Goal: Task Accomplishment & Management: Use online tool/utility

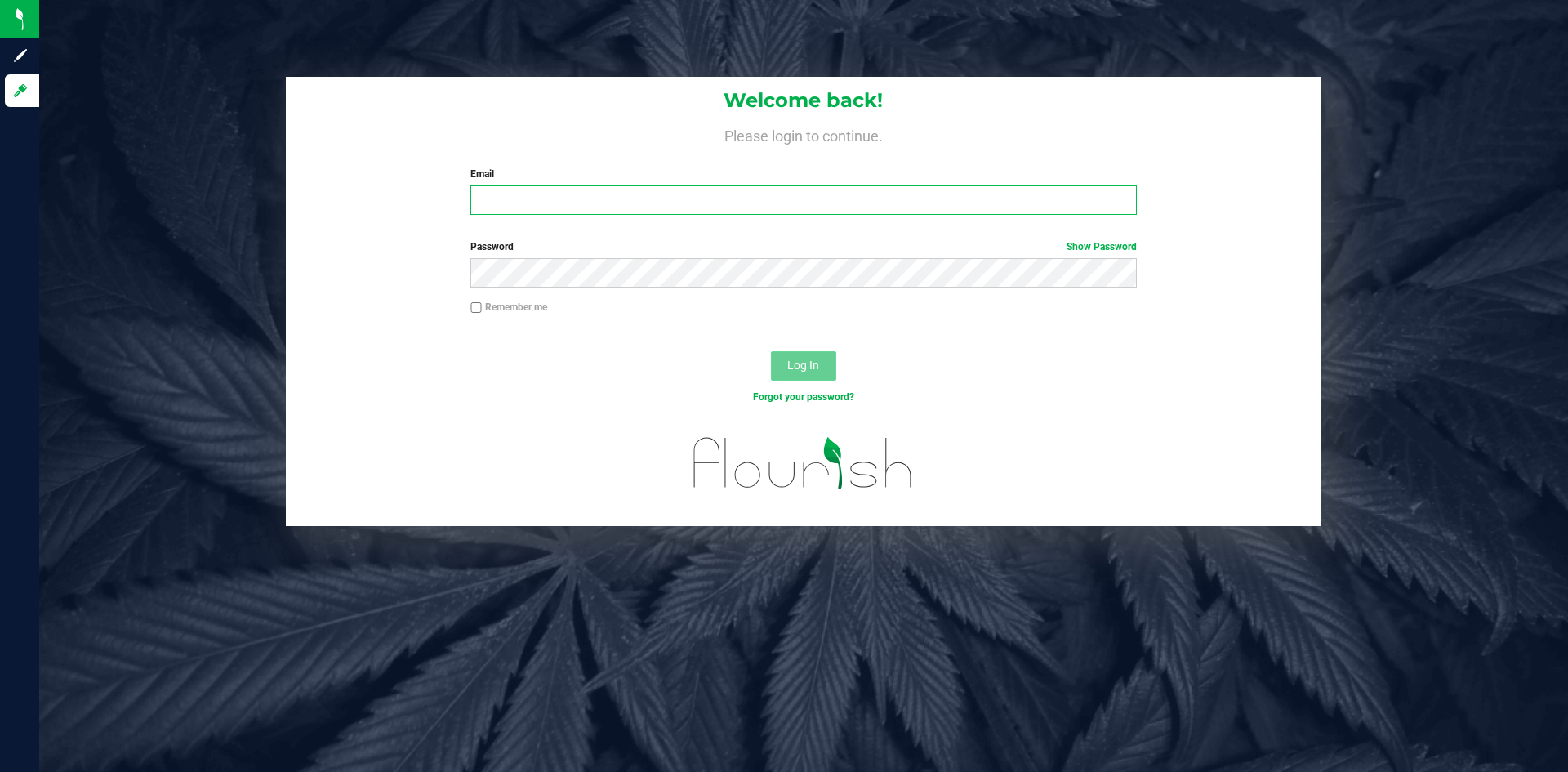
type input "[PERSON_NAME][EMAIL_ADDRESS][DOMAIN_NAME]"
click at [818, 375] on button "Log In" at bounding box center [803, 365] width 65 height 29
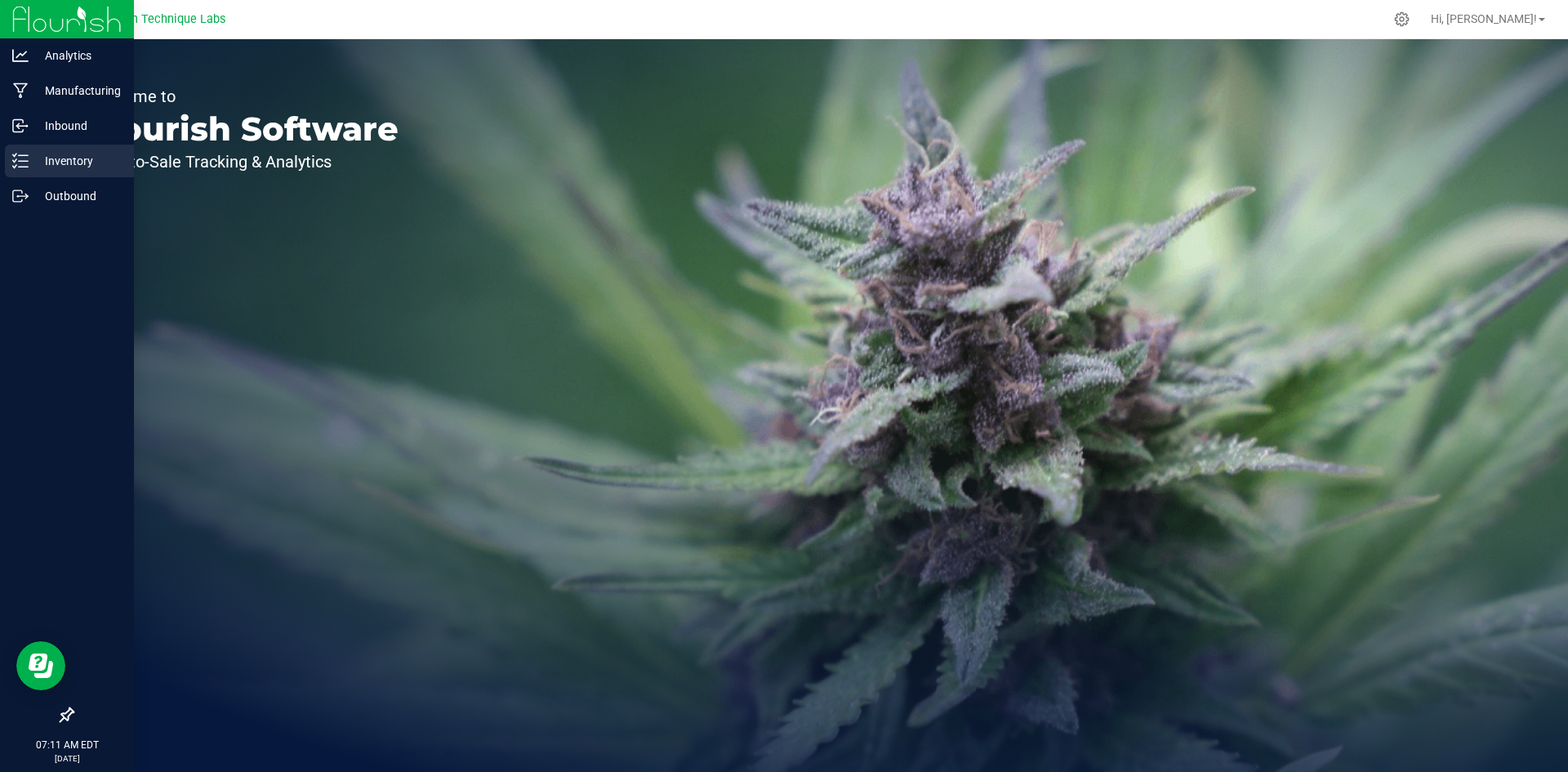
click at [26, 159] on icon at bounding box center [20, 161] width 16 height 16
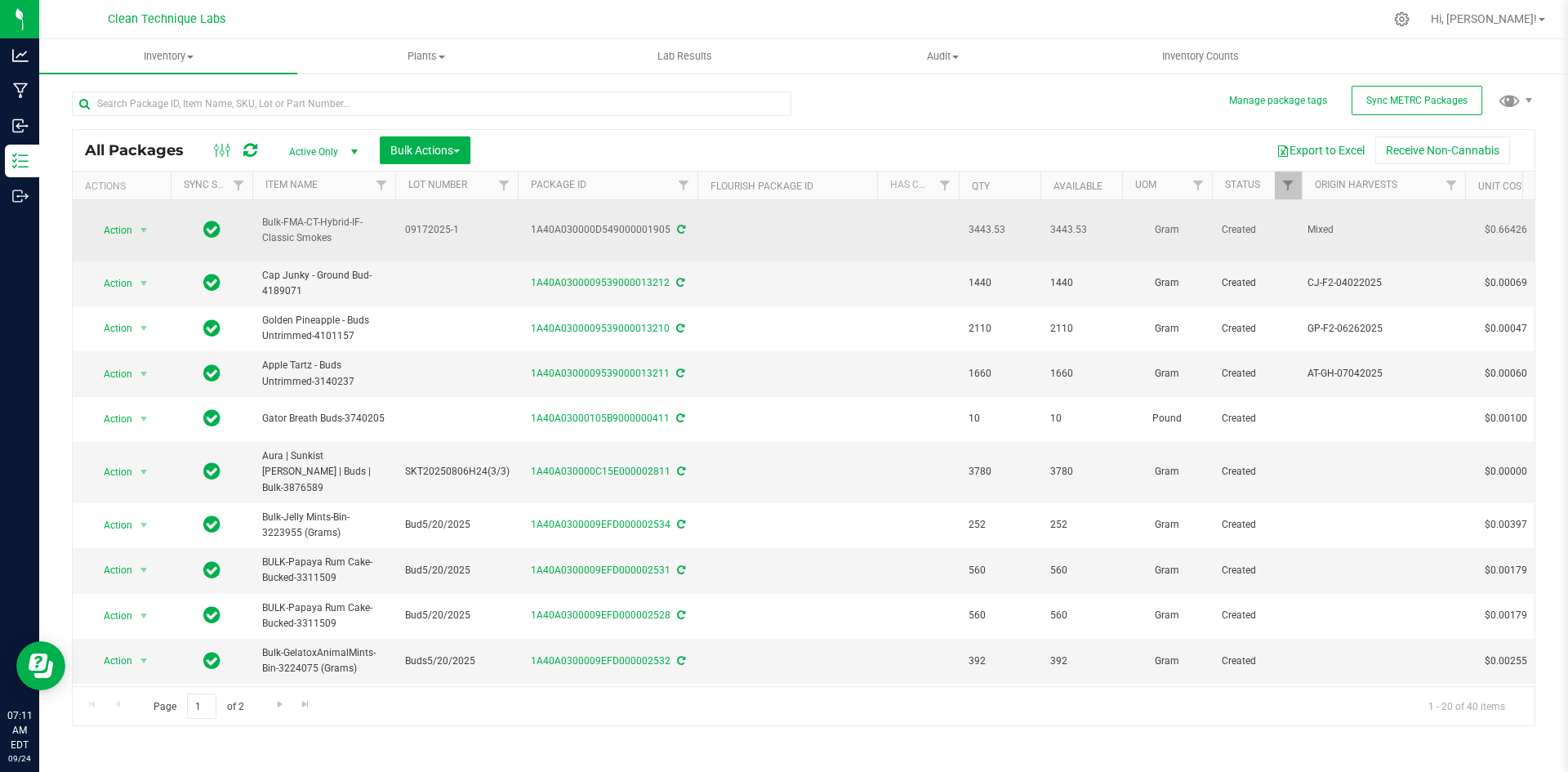
click at [680, 225] on icon at bounding box center [681, 229] width 8 height 10
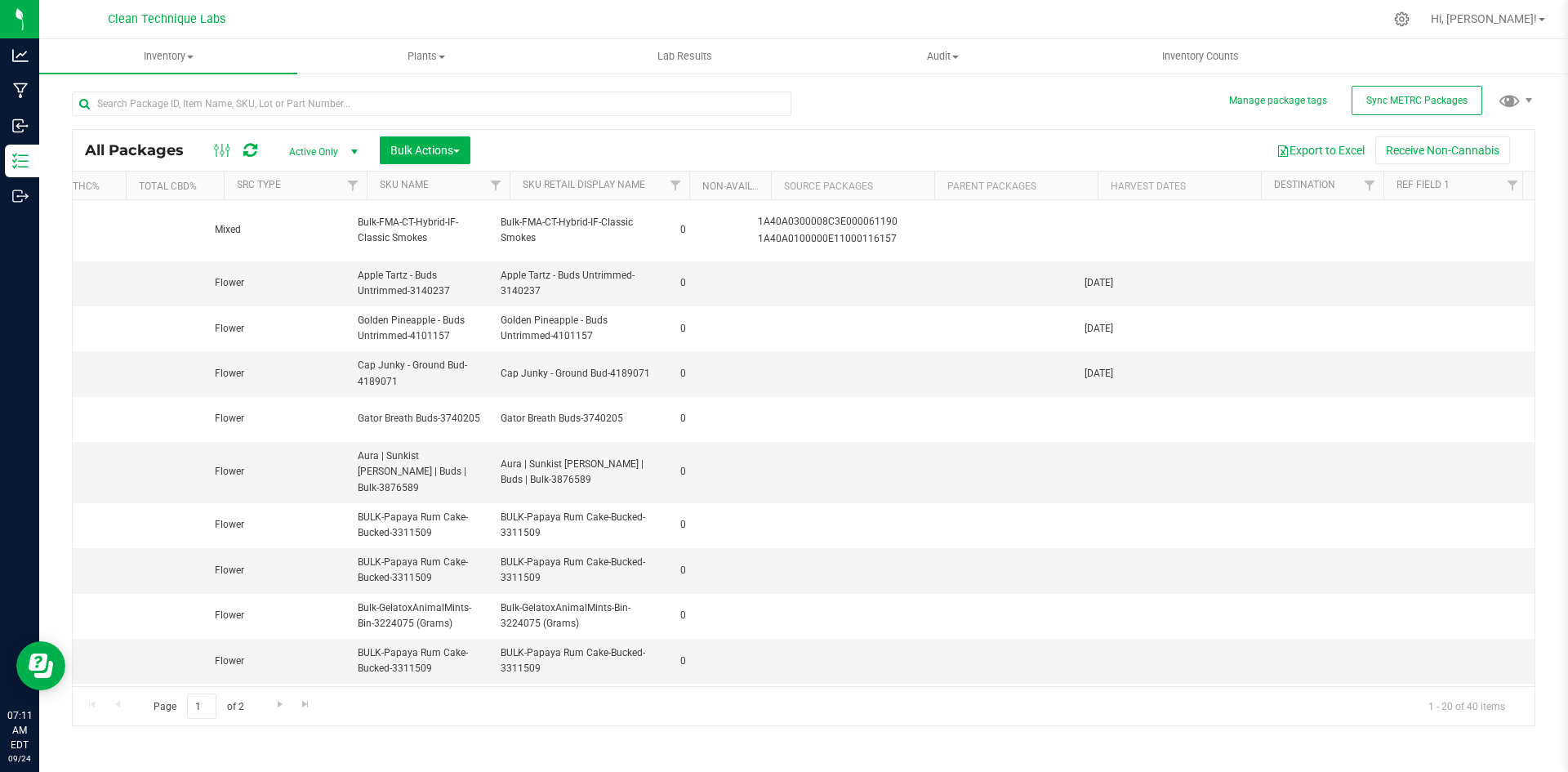
scroll to position [0, 4323]
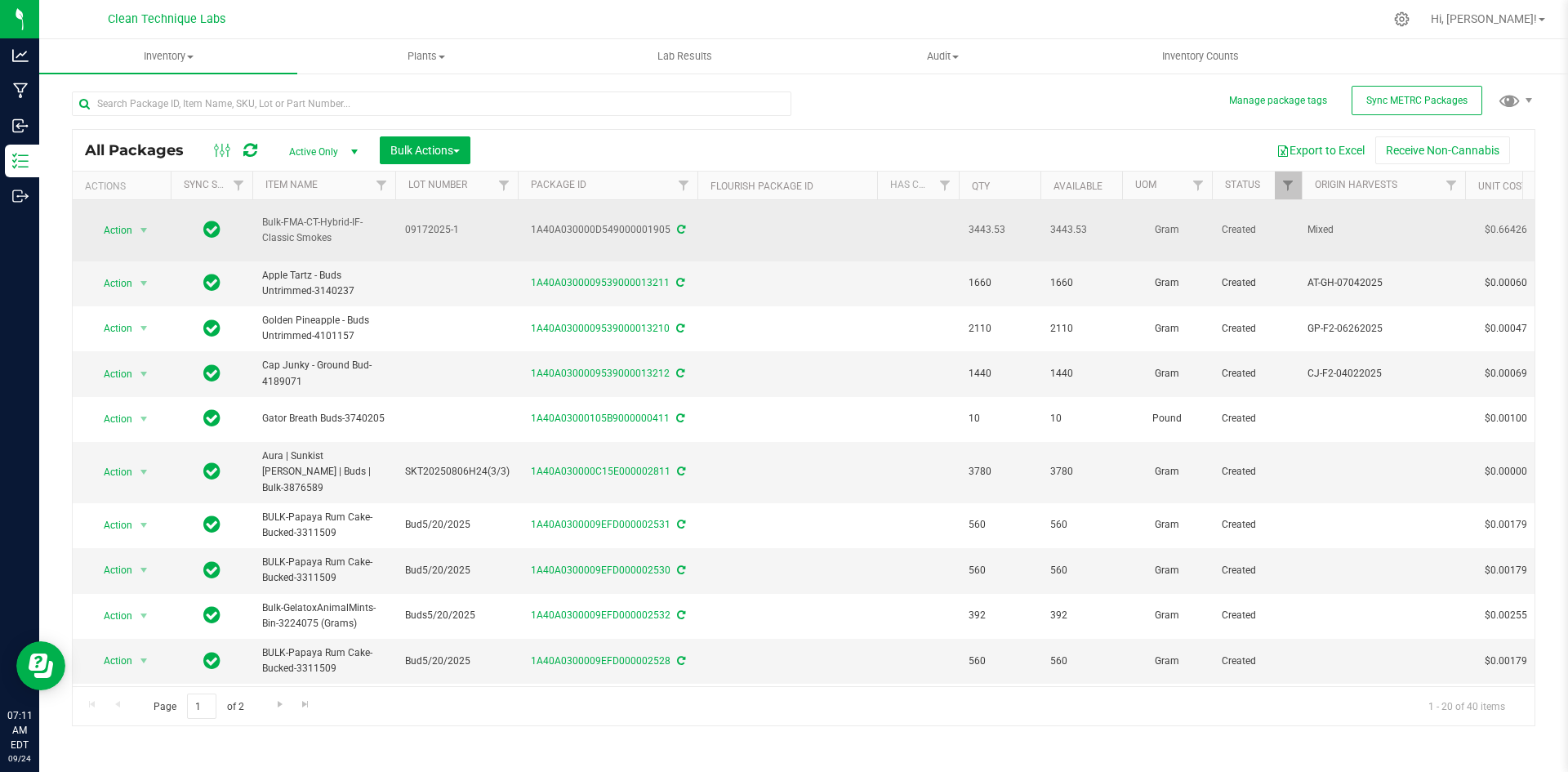
click at [681, 225] on icon at bounding box center [681, 229] width 8 height 10
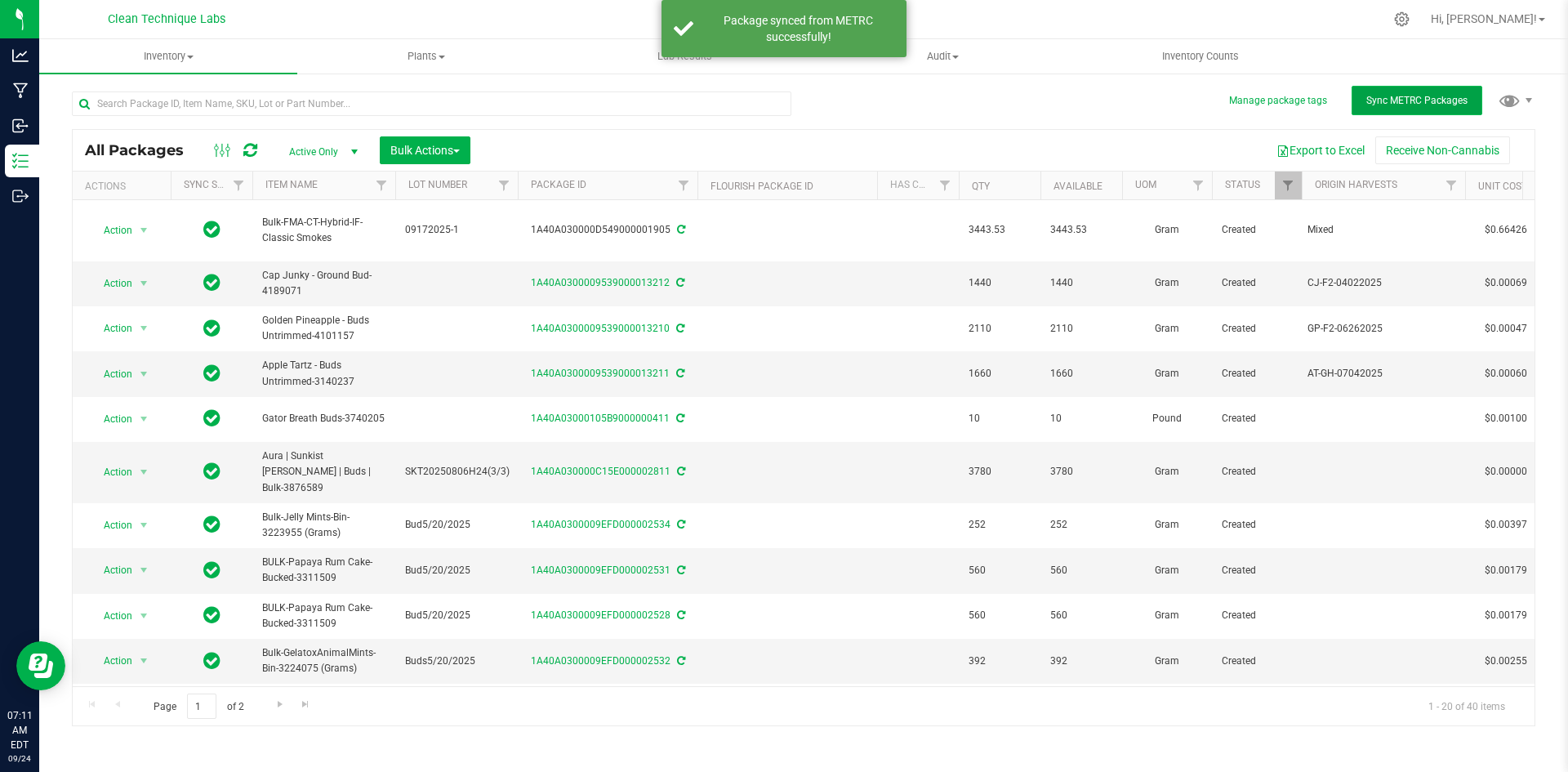
click at [1465, 102] on span "Sync METRC Packages" at bounding box center [1417, 100] width 102 height 11
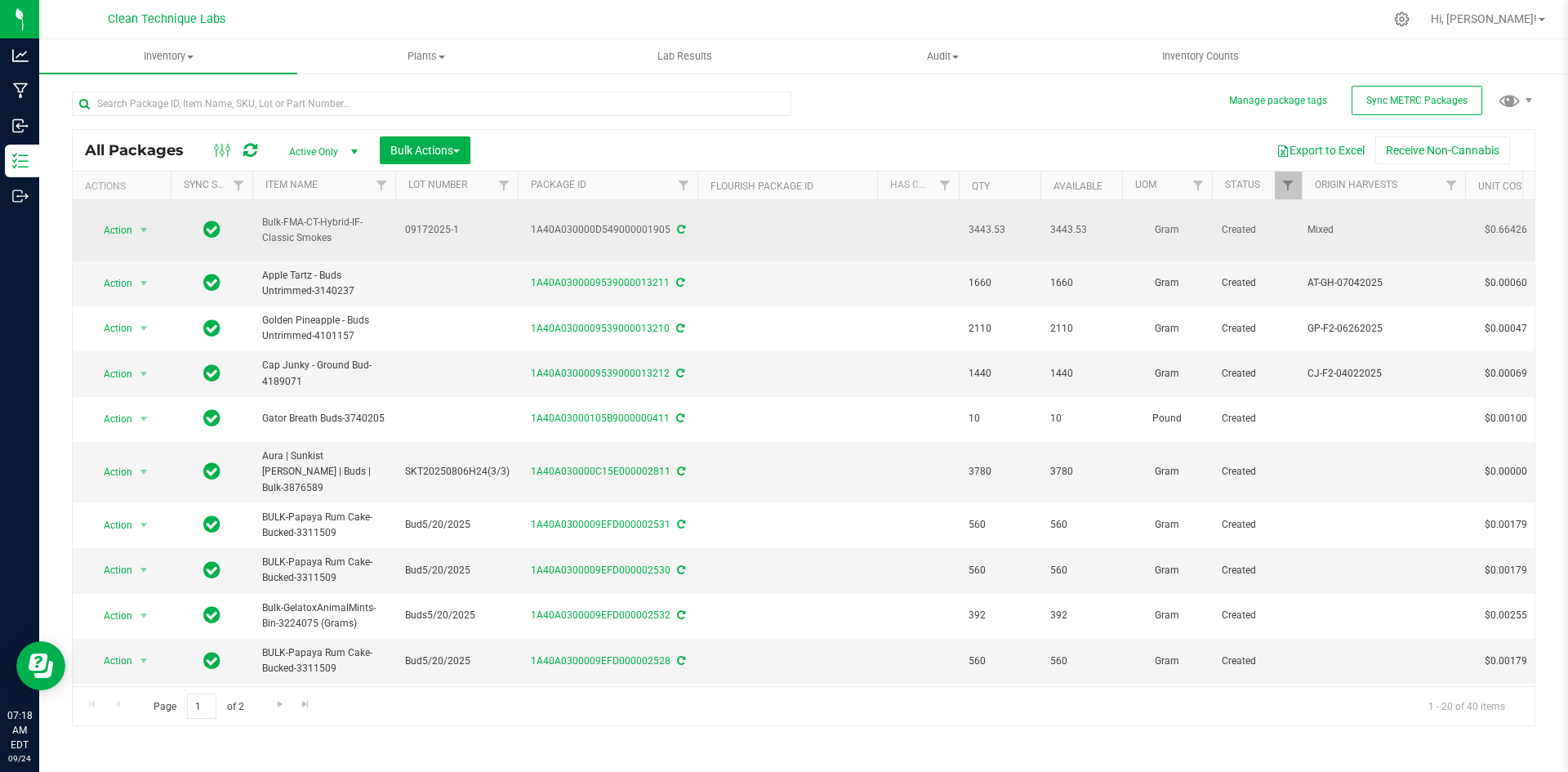
click at [677, 225] on icon at bounding box center [681, 229] width 8 height 10
click at [682, 222] on div "1A40A030000D549000001905" at bounding box center [607, 230] width 185 height 16
click at [680, 225] on icon at bounding box center [681, 229] width 8 height 10
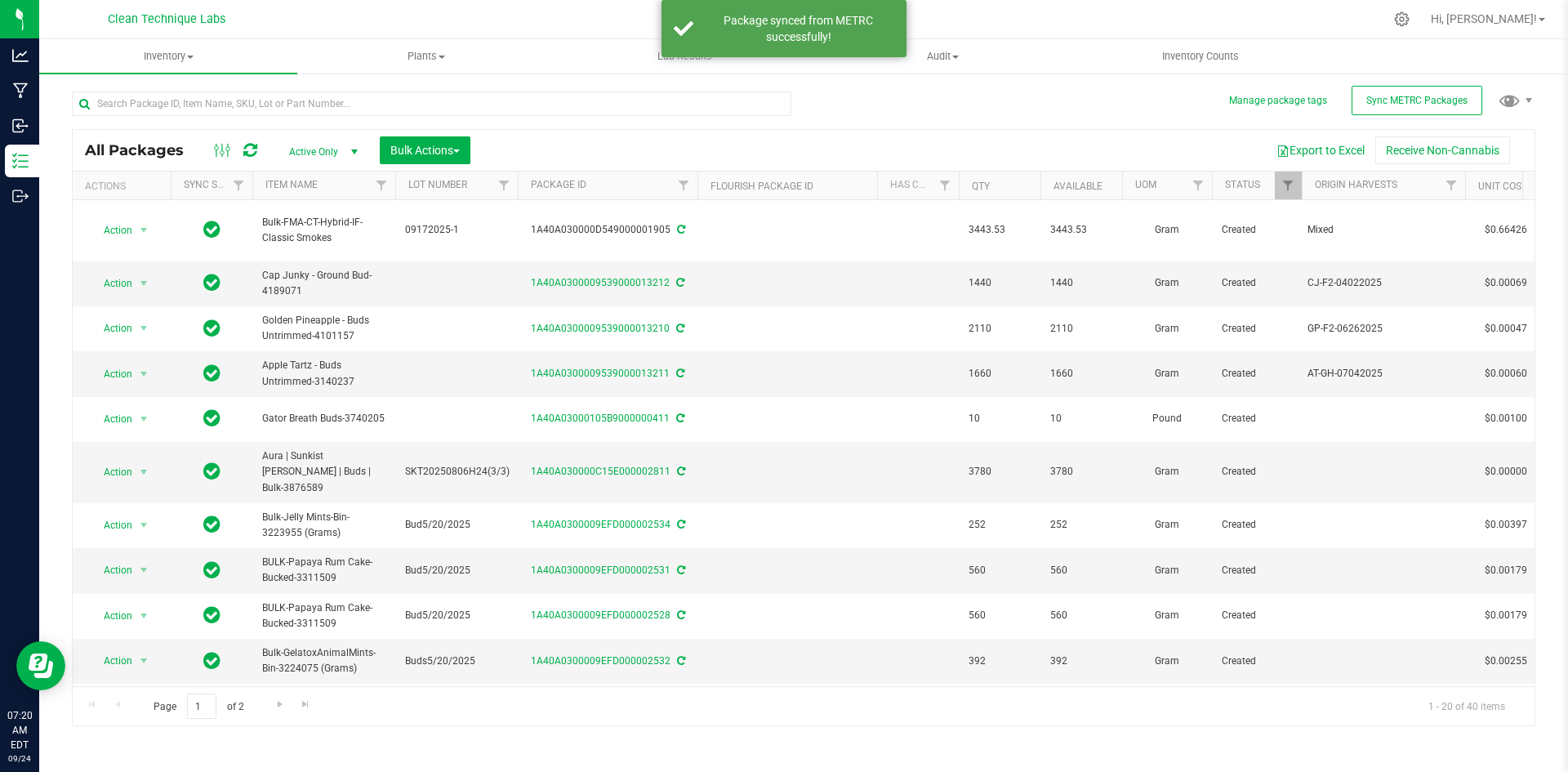
click at [680, 225] on icon at bounding box center [681, 229] width 8 height 10
